Goal: Task Accomplishment & Management: Use online tool/utility

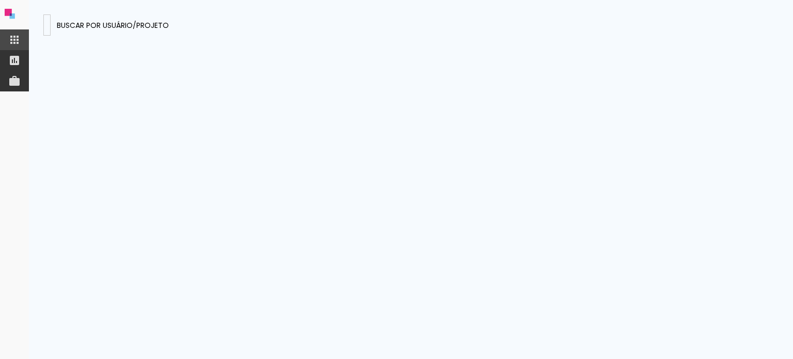
click at [82, 43] on presences-panel at bounding box center [411, 179] width 765 height 359
click at [47, 26] on input at bounding box center [47, 24] width 0 height 11
paste input "bEWcEs4yXJ563pQea"
type input "bEWcEs4yXJ563pQea"
type paper-input "bEWcEs4yXJ563pQea"
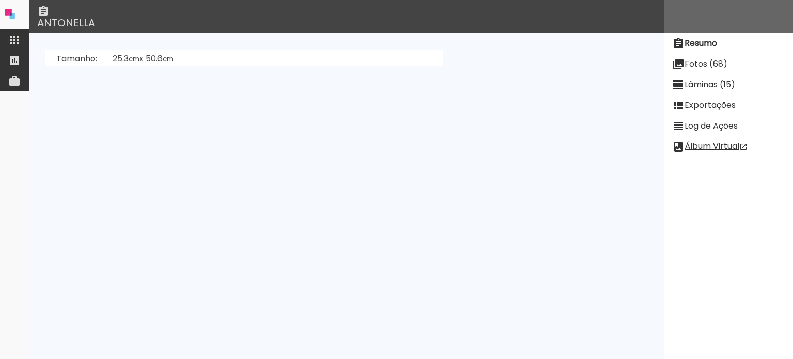
click at [0, 0] on slot "Fotos (68)" at bounding box center [0, 0] width 0 height 0
